Goal: Transaction & Acquisition: Purchase product/service

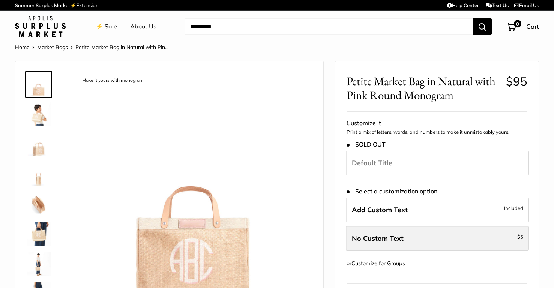
click at [400, 239] on span "No Custom Text" at bounding box center [378, 238] width 52 height 9
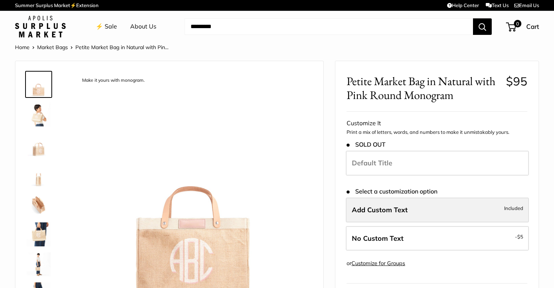
click at [397, 216] on label "Add Custom Text Included" at bounding box center [437, 210] width 183 height 25
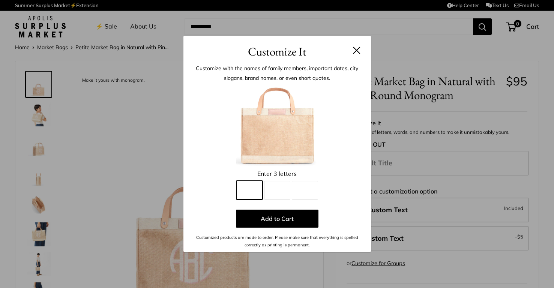
click at [255, 195] on input "Line 1" at bounding box center [249, 190] width 26 height 19
type input "*"
click at [283, 190] on input "Line 2" at bounding box center [277, 190] width 26 height 19
type input "*"
click at [294, 190] on input "Line 3" at bounding box center [305, 190] width 26 height 19
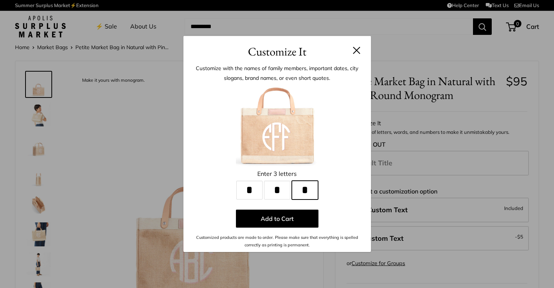
type input "*"
click at [352, 52] on h3 "Customize It" at bounding box center [277, 52] width 165 height 18
click at [358, 51] on button at bounding box center [357, 51] width 8 height 8
